Goal: Task Accomplishment & Management: Complete application form

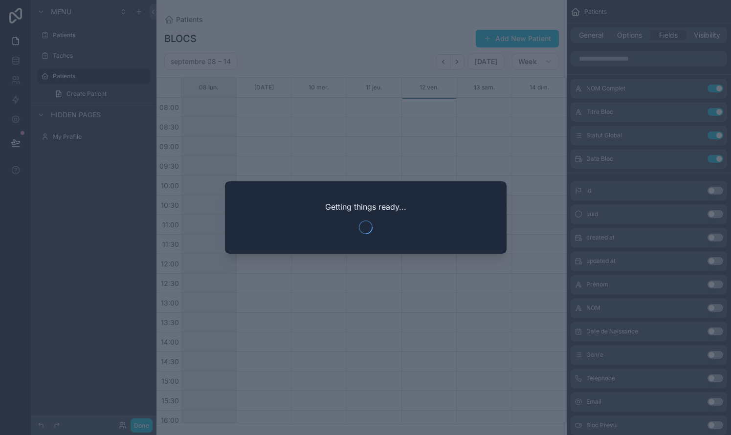
scroll to position [121, 0]
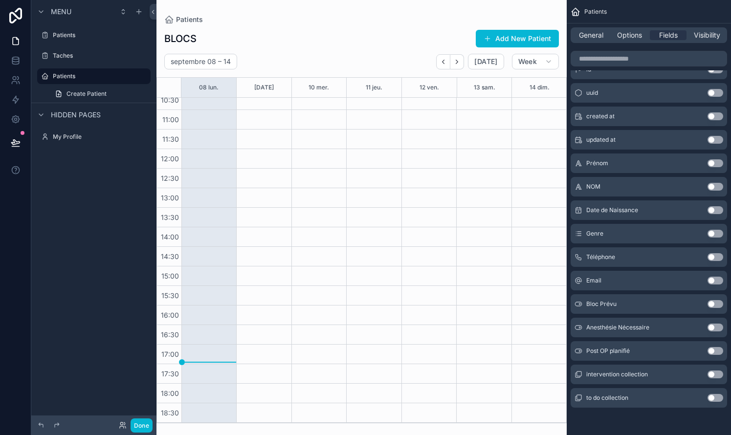
click at [535, 67] on div "scrollable content" at bounding box center [361, 217] width 410 height 435
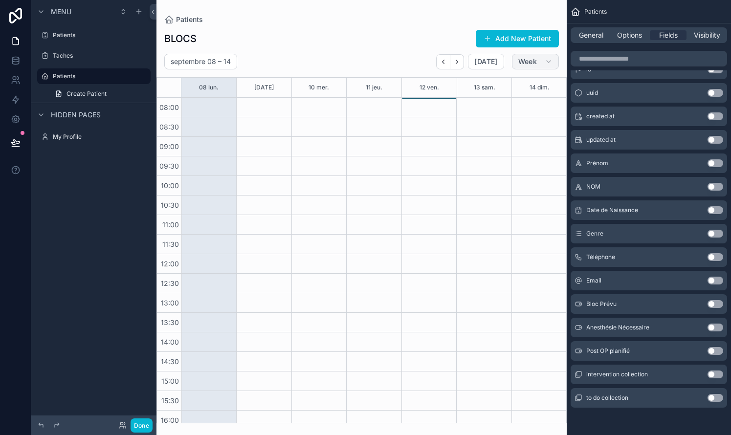
scroll to position [105, 0]
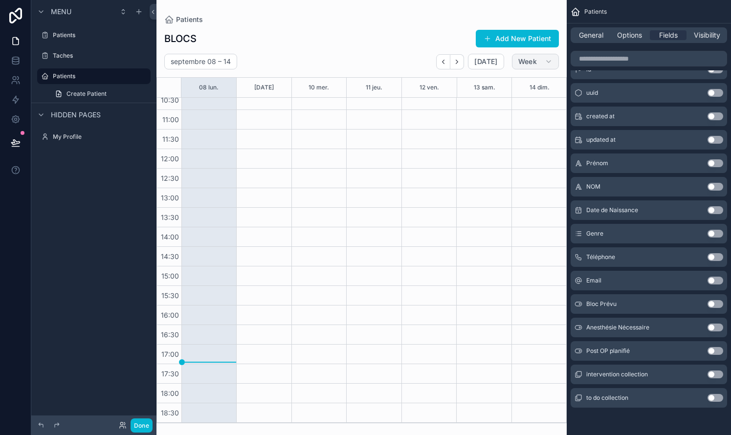
click at [547, 61] on icon "scrollable content" at bounding box center [549, 62] width 8 height 8
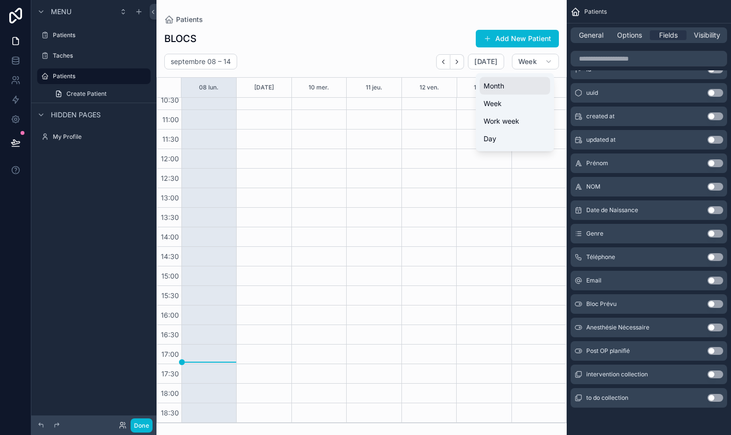
click at [510, 86] on button "Month" at bounding box center [515, 86] width 70 height 18
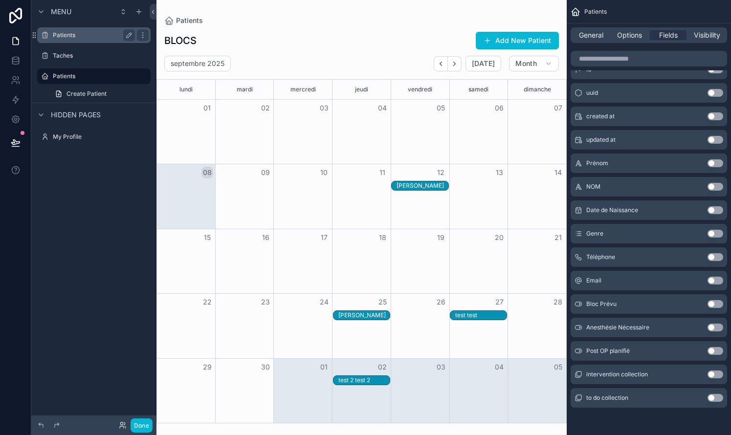
click at [67, 33] on label "Patients" at bounding box center [92, 35] width 78 height 8
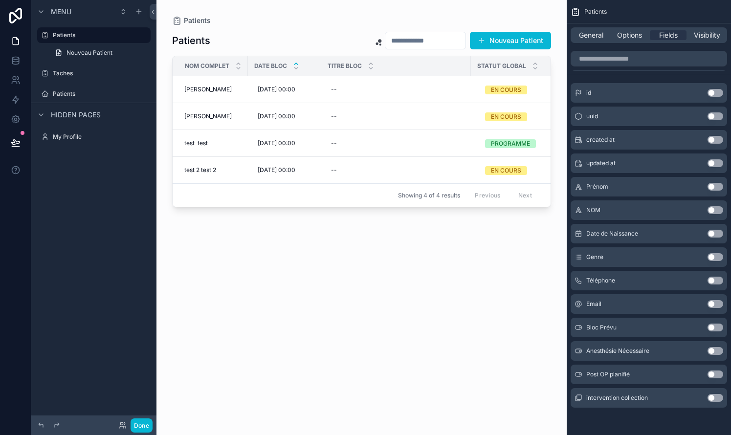
click at [506, 34] on div "scrollable content" at bounding box center [361, 211] width 410 height 423
click at [504, 40] on button "Nouveau Patient" at bounding box center [510, 41] width 81 height 18
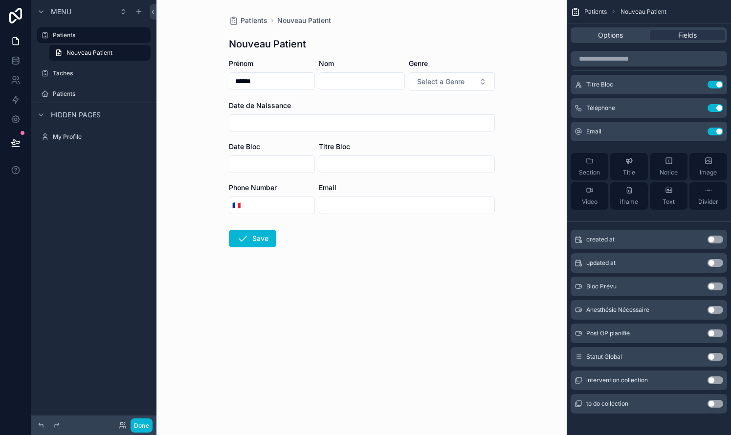
type input "******"
click at [444, 88] on button "Select a Genre" at bounding box center [452, 81] width 86 height 19
click at [427, 136] on span "Femme" at bounding box center [413, 135] width 33 height 9
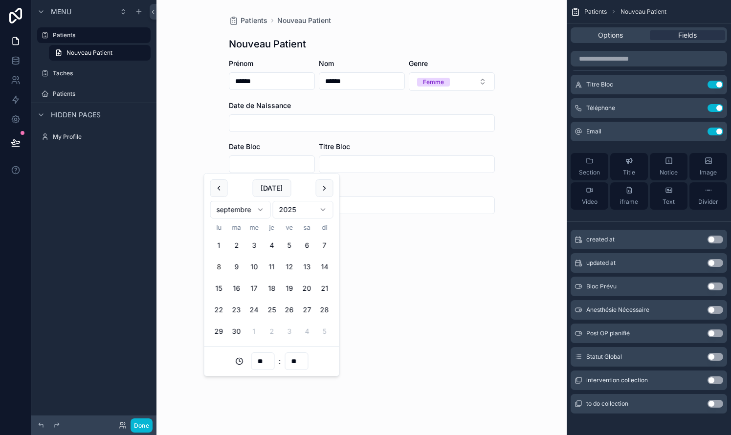
click at [269, 163] on input "scrollable content" at bounding box center [271, 164] width 85 height 14
click at [271, 311] on button "25" at bounding box center [272, 310] width 18 height 18
type input "**********"
click at [368, 164] on input "scrollable content" at bounding box center [406, 164] width 175 height 14
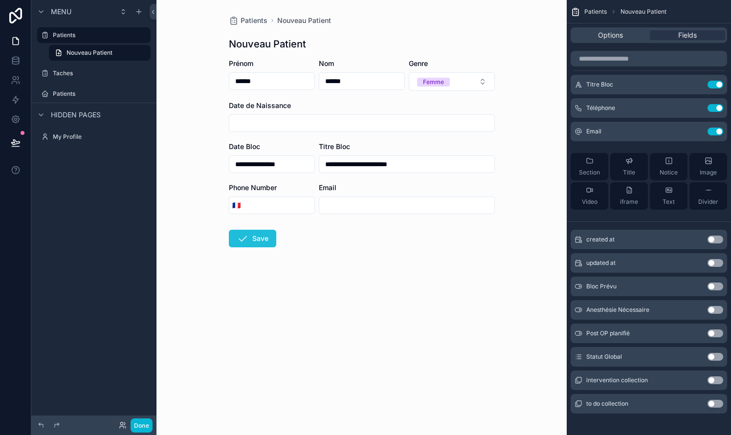
type input "**********"
click at [251, 239] on button "Save" at bounding box center [252, 239] width 47 height 18
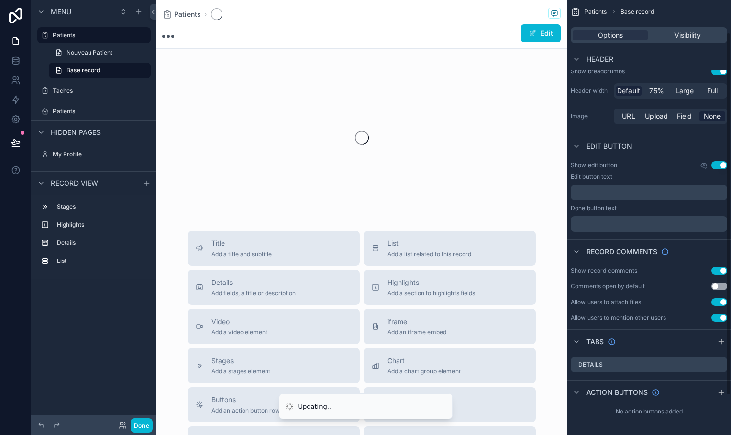
scroll to position [39, 0]
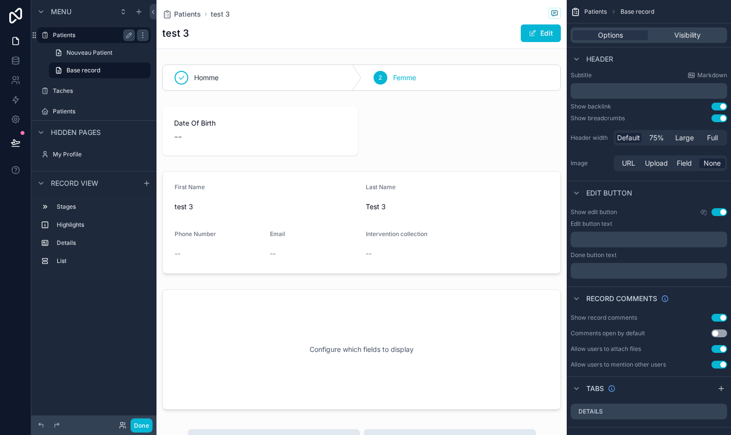
click at [68, 37] on label "Patients" at bounding box center [92, 35] width 78 height 8
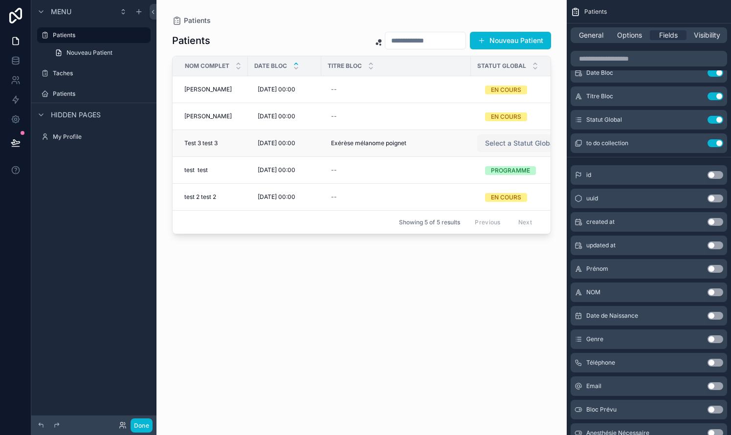
click at [511, 146] on span "Select a Statut Global" at bounding box center [520, 143] width 71 height 10
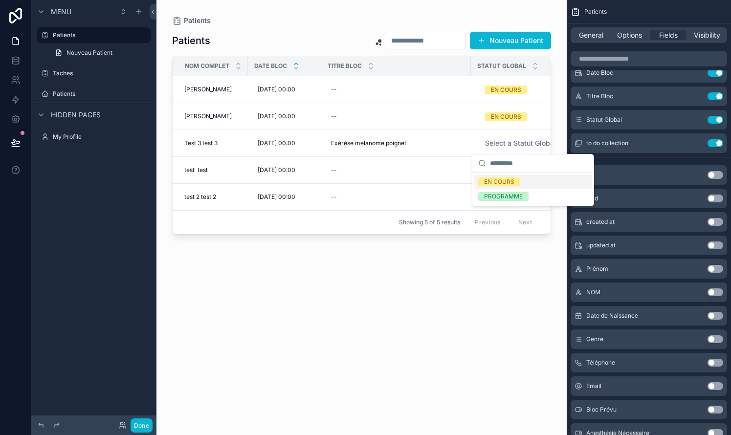
click at [498, 180] on div "EN COURS" at bounding box center [499, 181] width 30 height 9
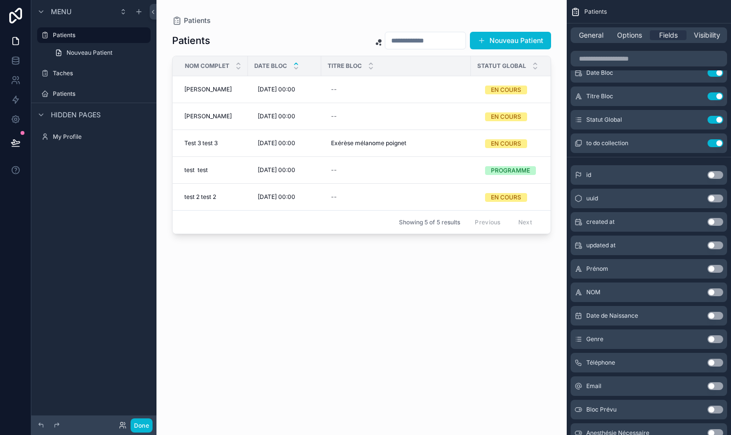
click at [473, 300] on div "Patients Nouveau Patient NOM Complet Date Bloc Titre Bloc Statut Global Taches …" at bounding box center [361, 224] width 379 height 398
click at [65, 97] on label "Patients" at bounding box center [92, 94] width 78 height 8
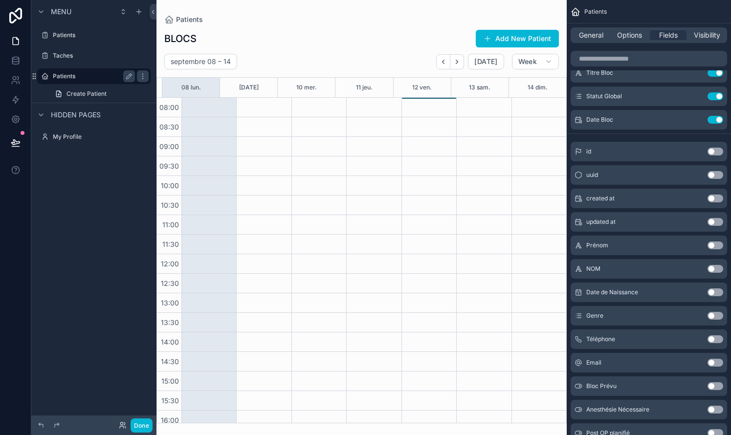
scroll to position [105, 0]
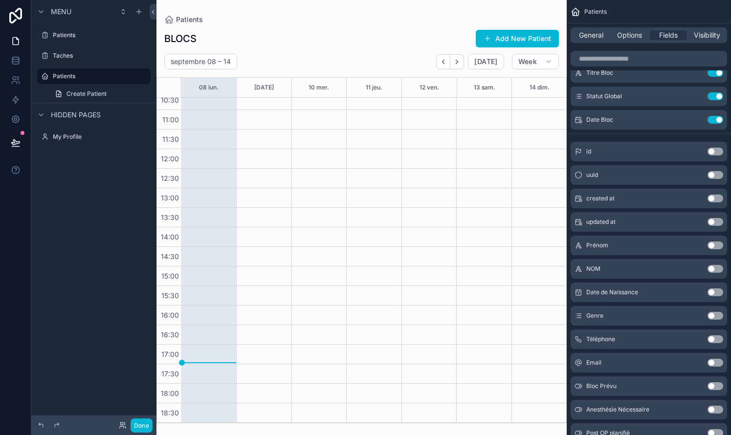
click at [528, 64] on div "scrollable content" at bounding box center [361, 217] width 410 height 435
click at [536, 62] on span "Week" at bounding box center [527, 61] width 19 height 9
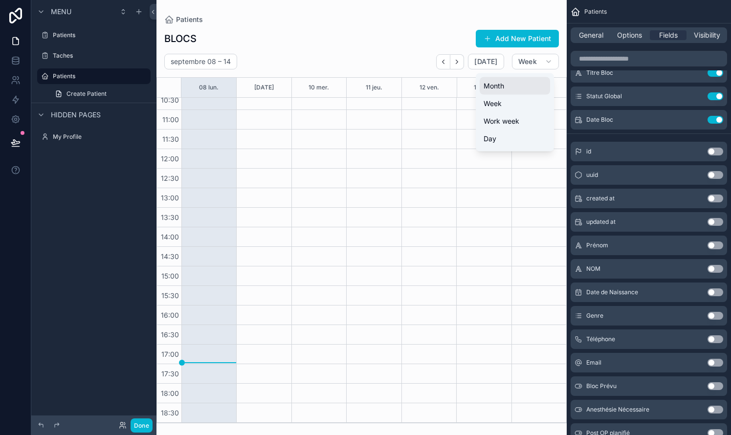
click at [495, 87] on span "Month" at bounding box center [493, 86] width 21 height 10
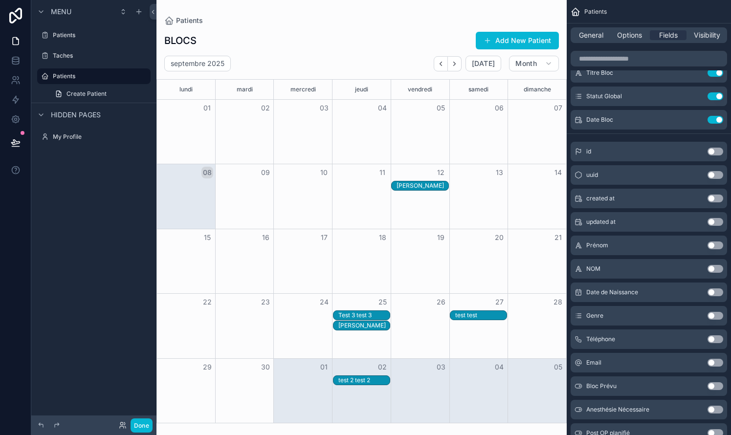
click at [360, 314] on div "Test 3 test 3" at bounding box center [364, 315] width 52 height 8
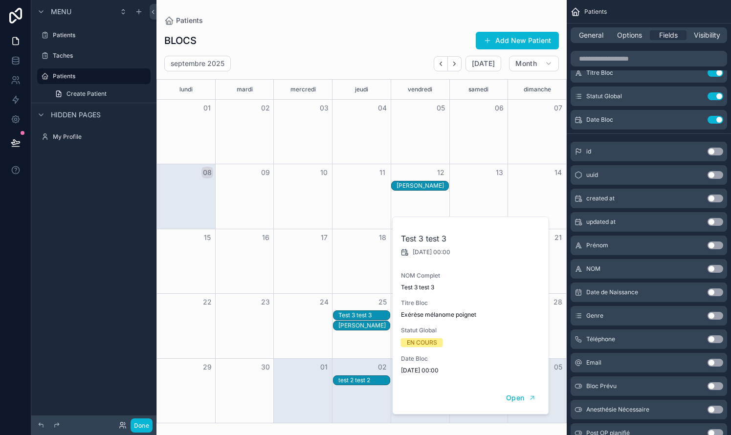
click at [344, 38] on div "BLOCS Add New Patient" at bounding box center [361, 40] width 394 height 19
